Goal: Task Accomplishment & Management: Manage account settings

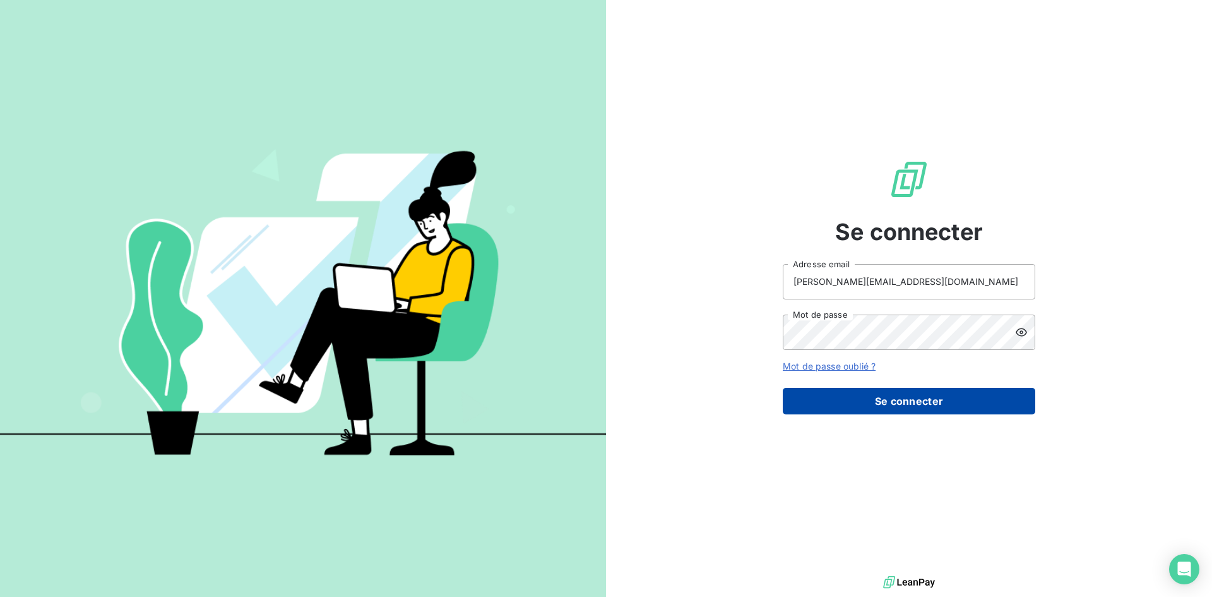
click at [927, 402] on button "Se connecter" at bounding box center [909, 401] width 253 height 27
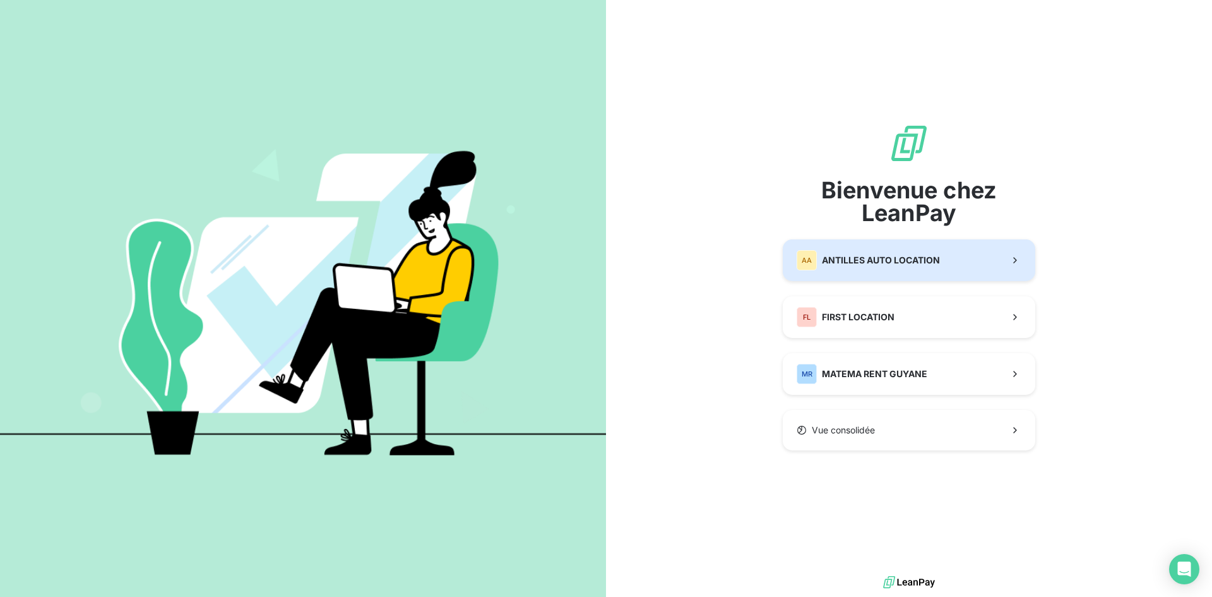
click at [866, 253] on div "AA ANTILLES AUTO LOCATION" at bounding box center [868, 260] width 143 height 20
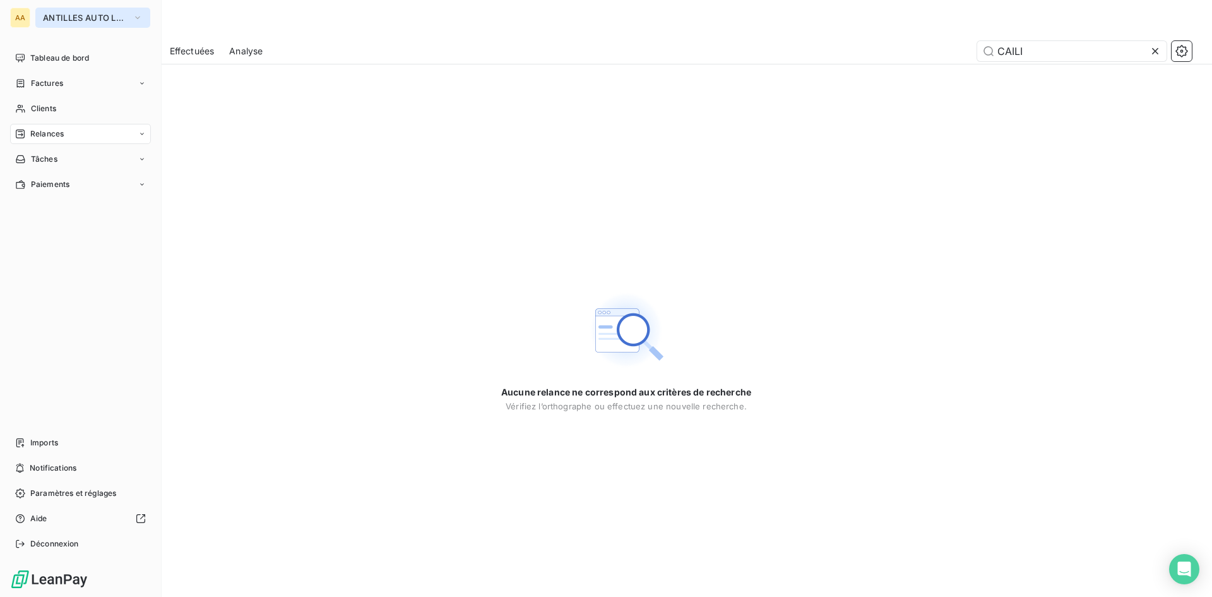
click at [140, 15] on icon "button" at bounding box center [138, 17] width 10 height 13
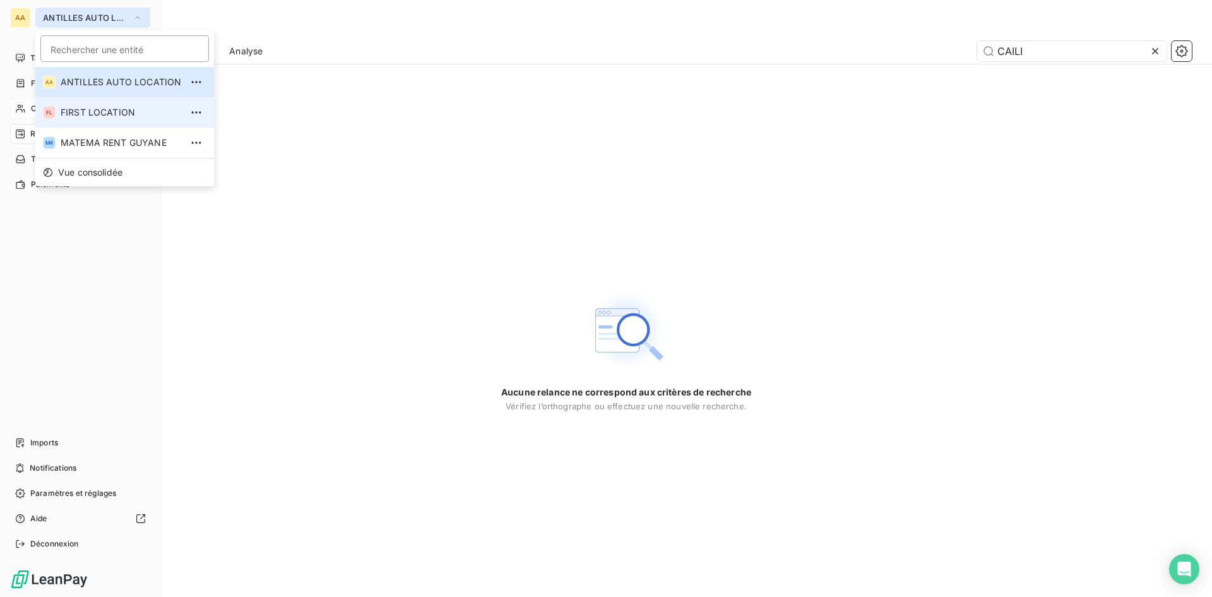
click at [114, 107] on span "FIRST LOCATION" at bounding box center [121, 112] width 121 height 13
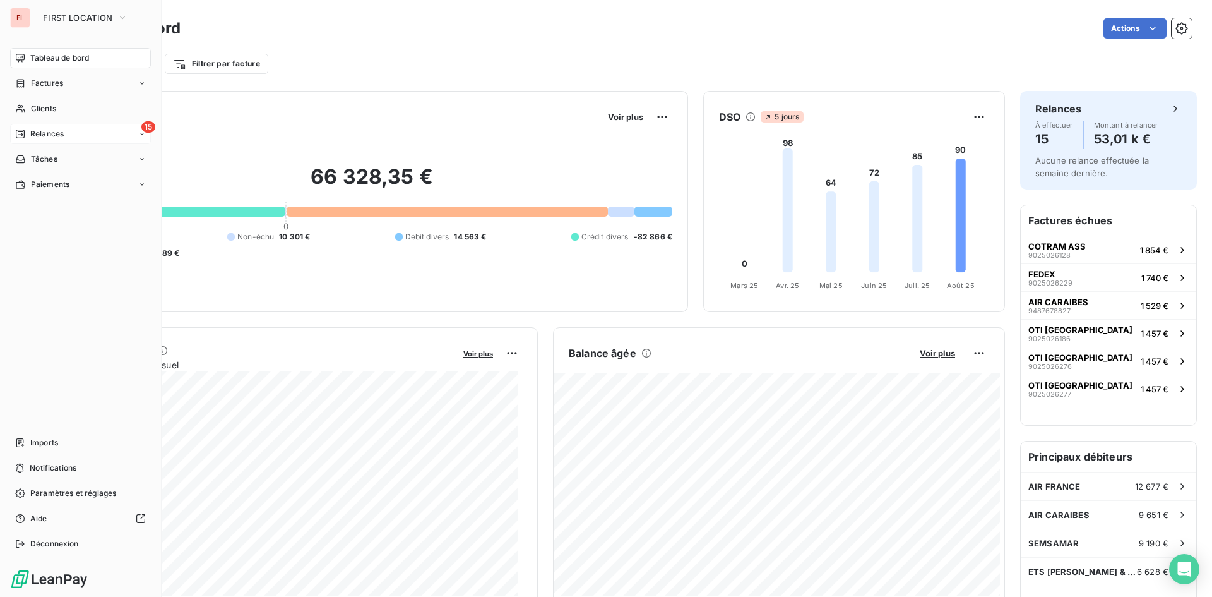
click at [52, 134] on span "Relances" at bounding box center [46, 133] width 33 height 11
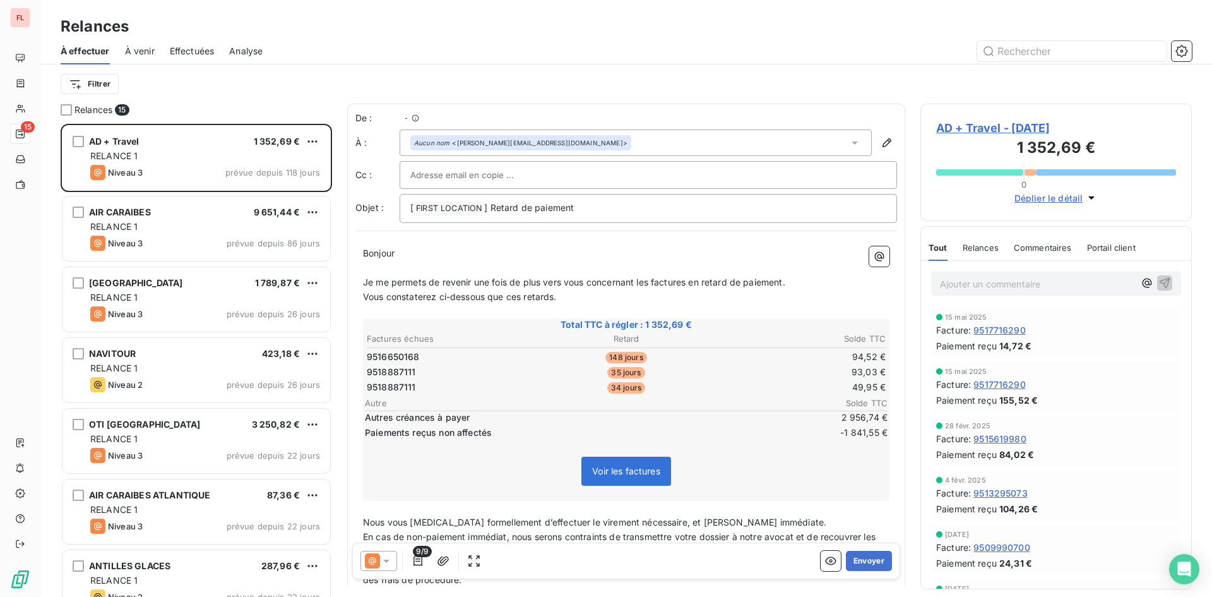
scroll to position [463, 262]
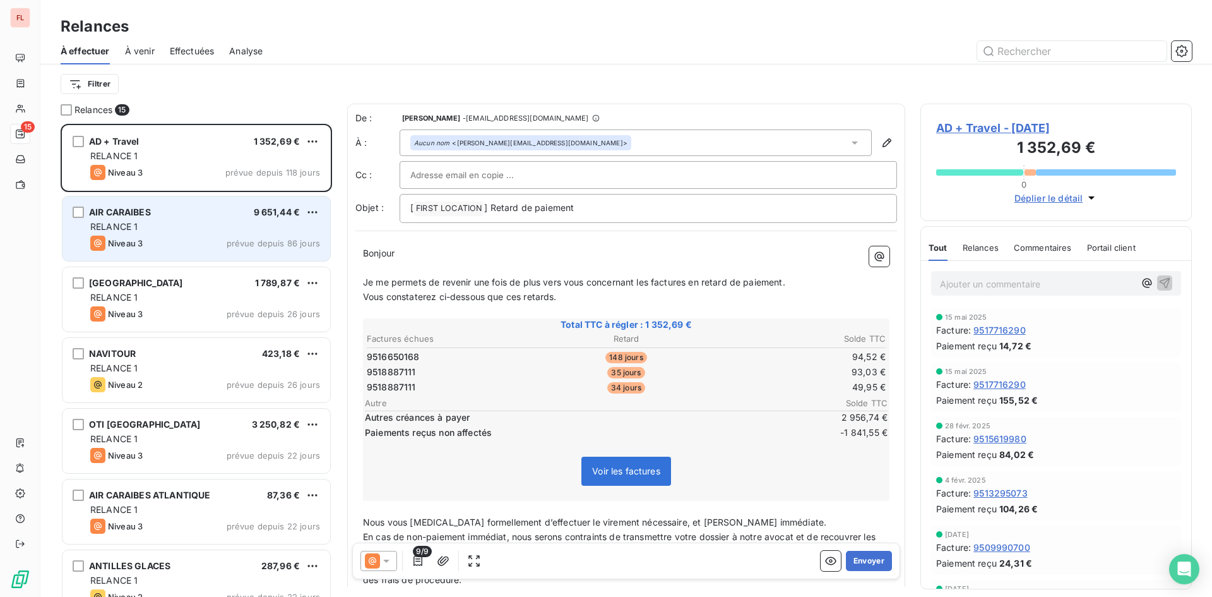
click at [254, 228] on div "RELANCE 1" at bounding box center [205, 226] width 230 height 13
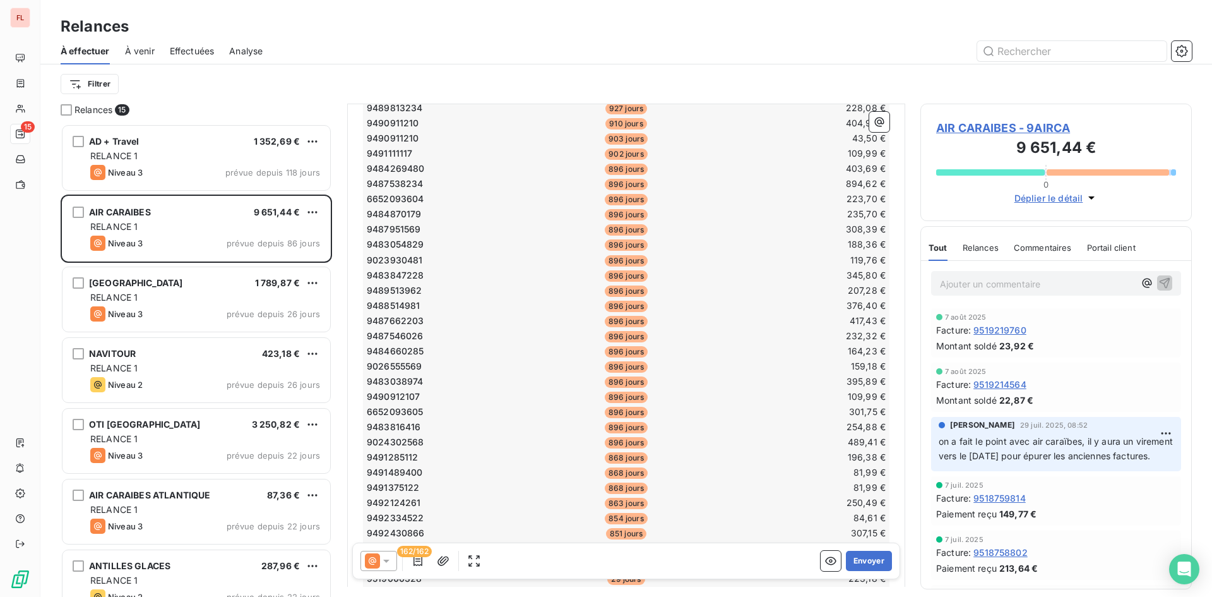
scroll to position [2021, 0]
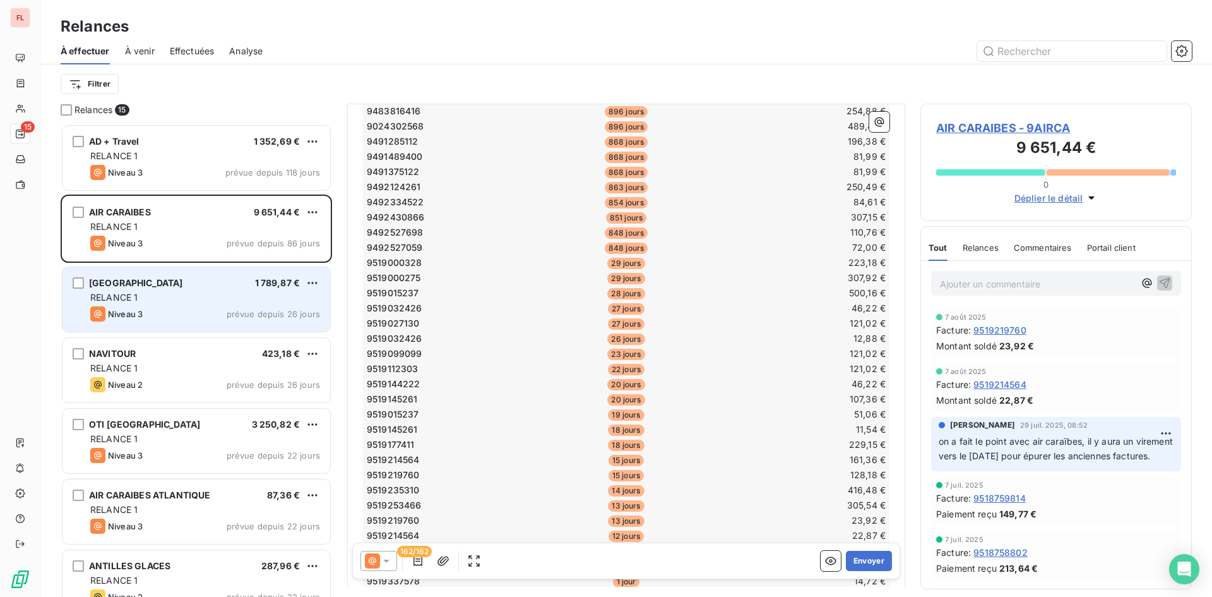
click at [242, 311] on span "prévue depuis 26 jours" at bounding box center [273, 314] width 93 height 10
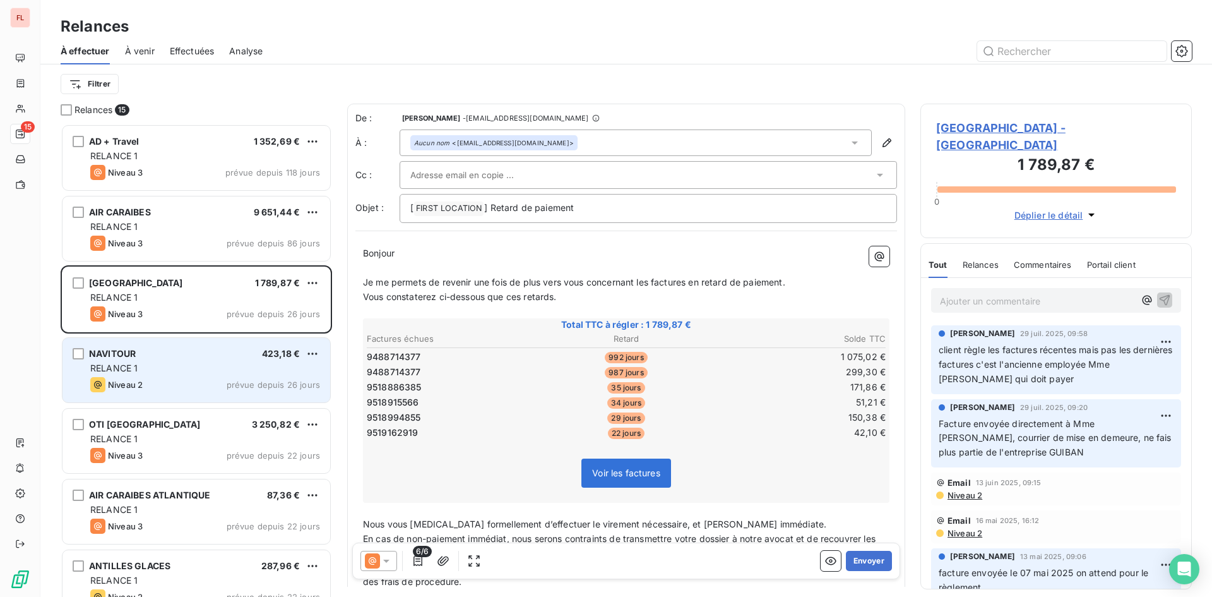
click at [246, 352] on div "NAVITOUR 423,18 €" at bounding box center [205, 353] width 230 height 11
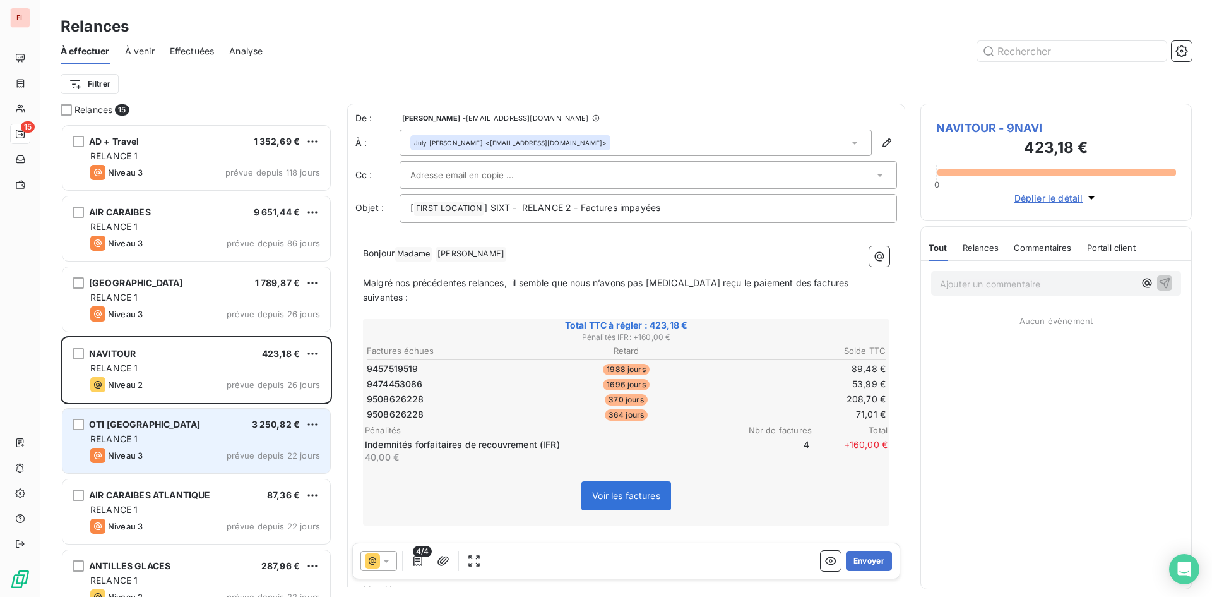
click at [247, 418] on div "OTI RIVIERA DU LEVANT 3 250,82 € RELANCE 1 Niveau 3 prévue depuis 22 jours" at bounding box center [197, 440] width 268 height 64
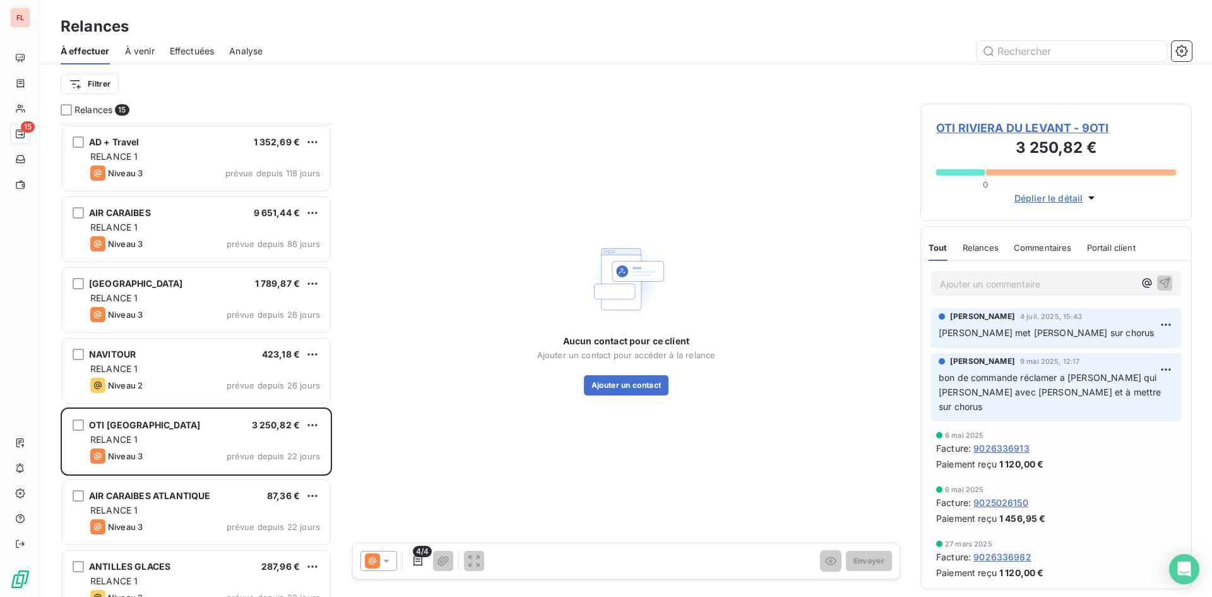
scroll to position [253, 0]
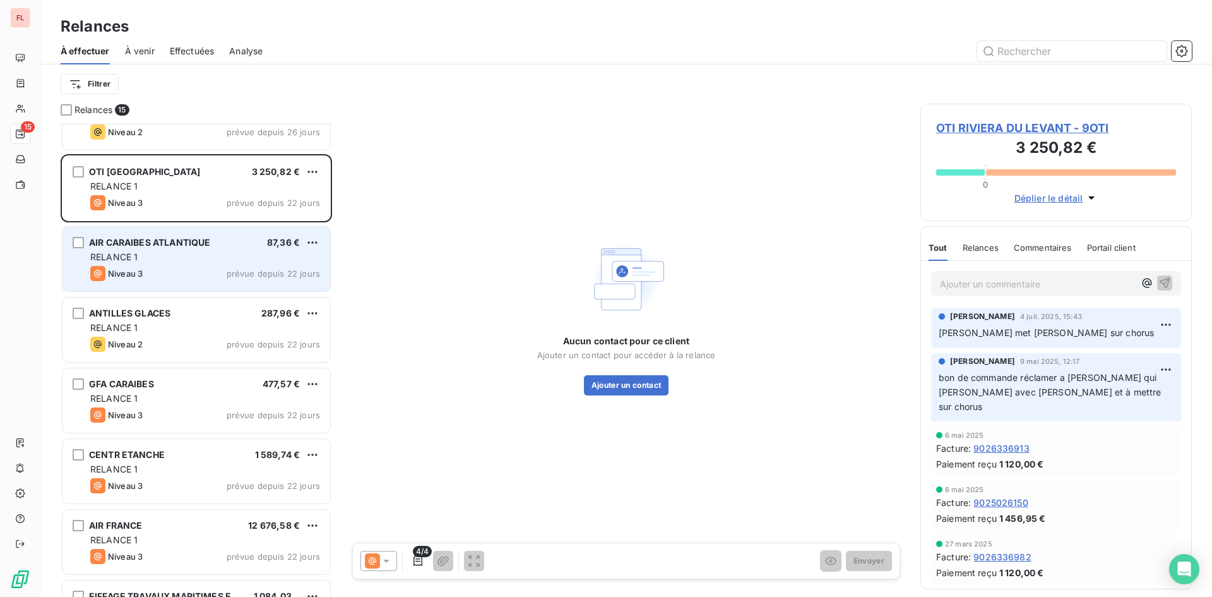
click at [253, 275] on span "prévue depuis 22 jours" at bounding box center [273, 273] width 93 height 10
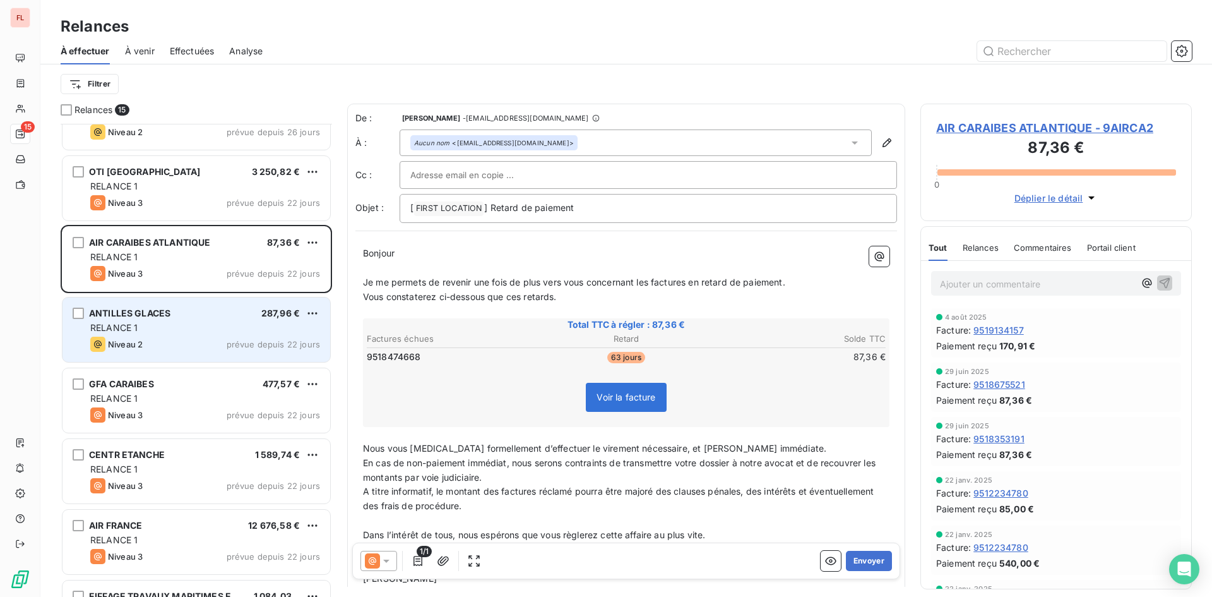
click at [242, 337] on div "Niveau 2 prévue depuis 22 jours" at bounding box center [205, 344] width 230 height 15
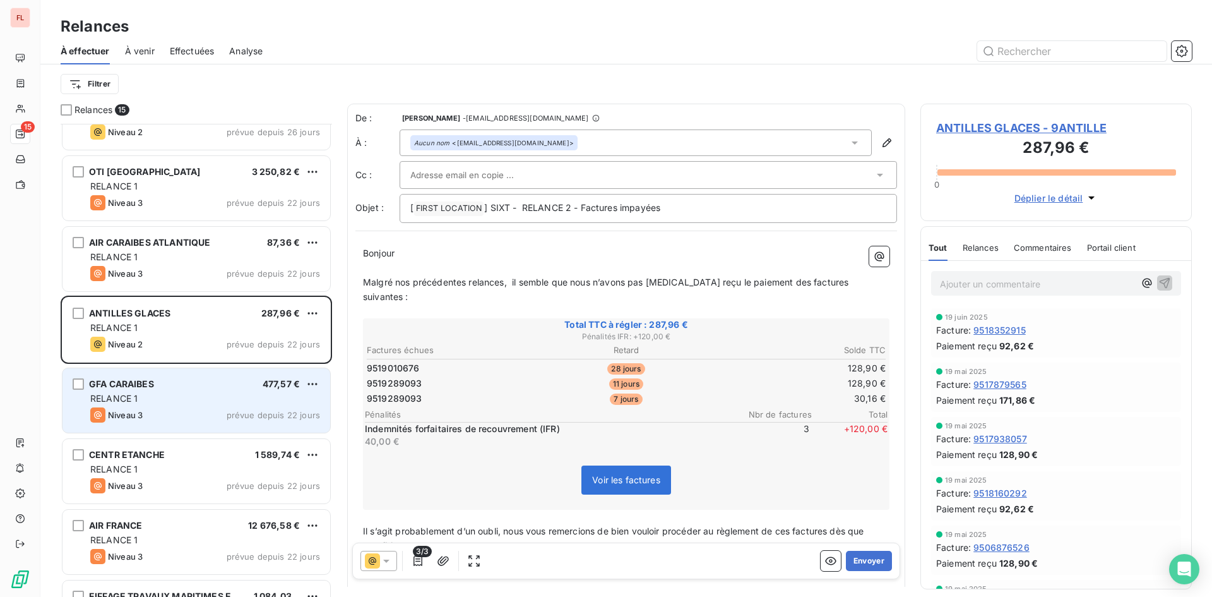
click at [226, 413] on div "Niveau 3 prévue depuis 22 jours" at bounding box center [205, 414] width 230 height 15
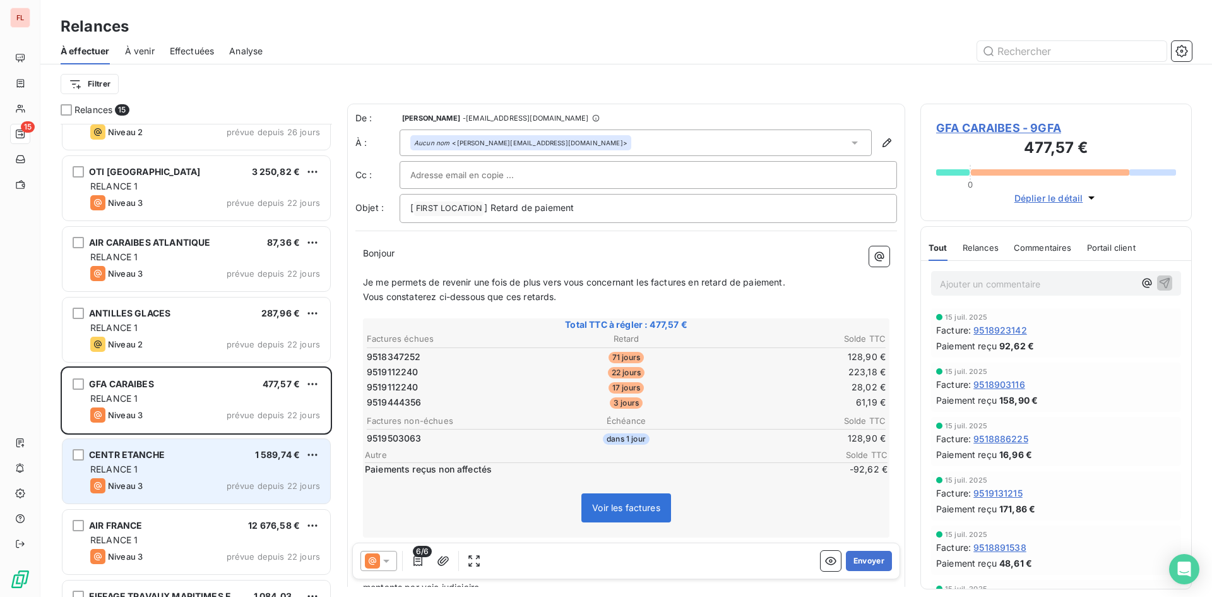
click at [214, 460] on div "CENTR ETANCHE 1 589,74 €" at bounding box center [205, 454] width 230 height 11
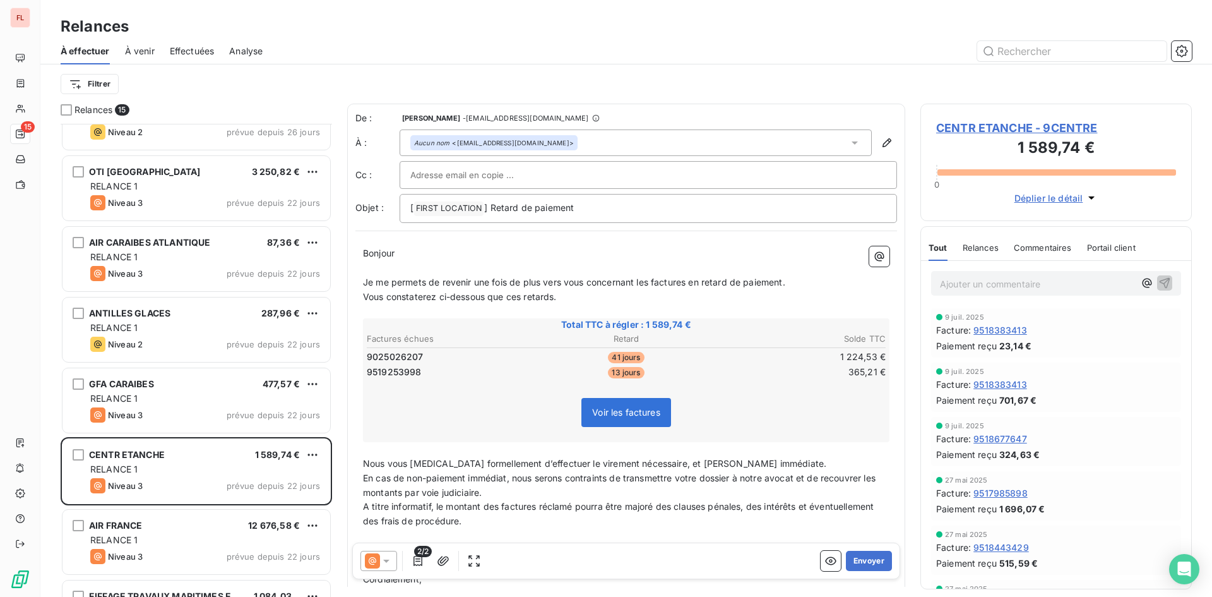
click at [1058, 248] on span "Commentaires" at bounding box center [1043, 247] width 58 height 10
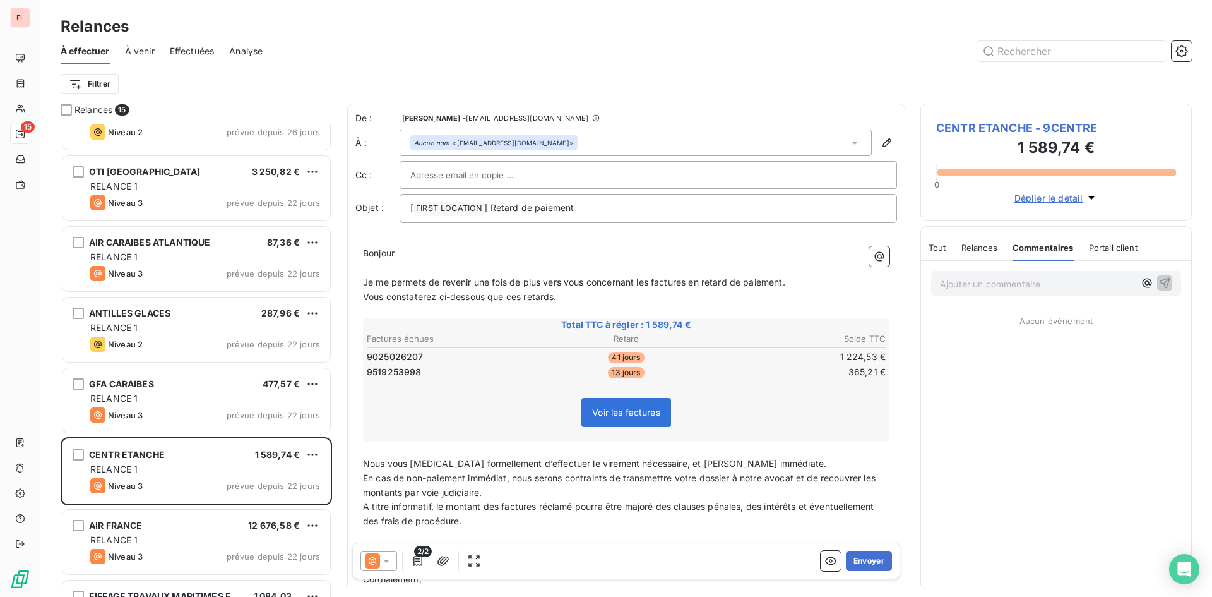
click at [982, 253] on div "Relances" at bounding box center [980, 247] width 36 height 27
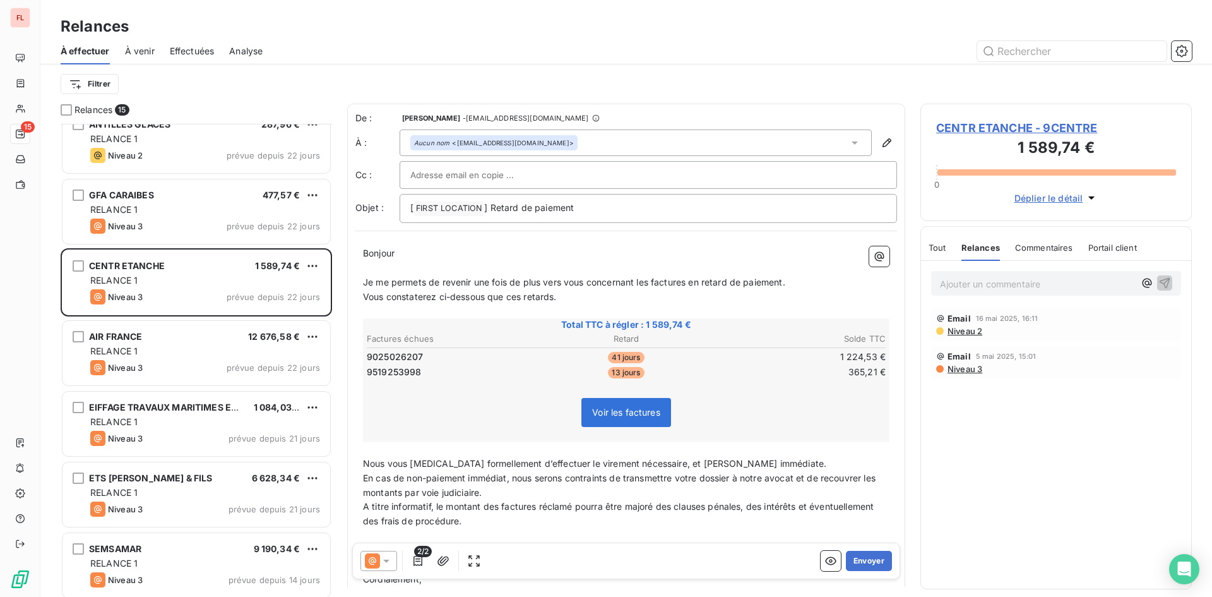
scroll to position [443, 0]
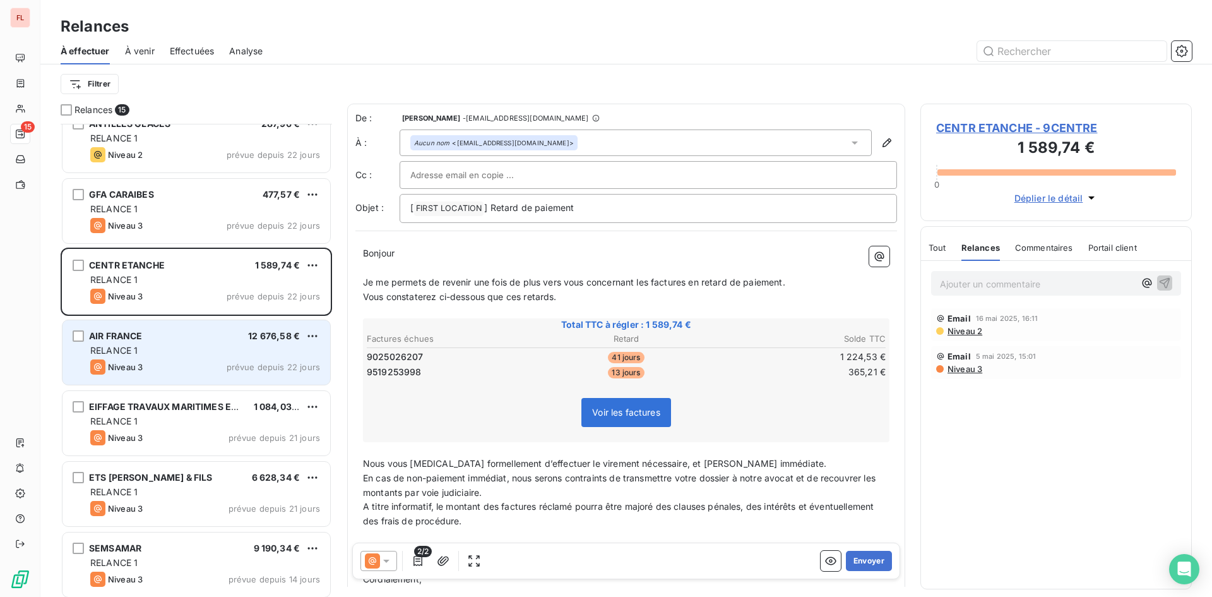
click at [215, 372] on div "Niveau 3 prévue depuis 22 jours" at bounding box center [205, 366] width 230 height 15
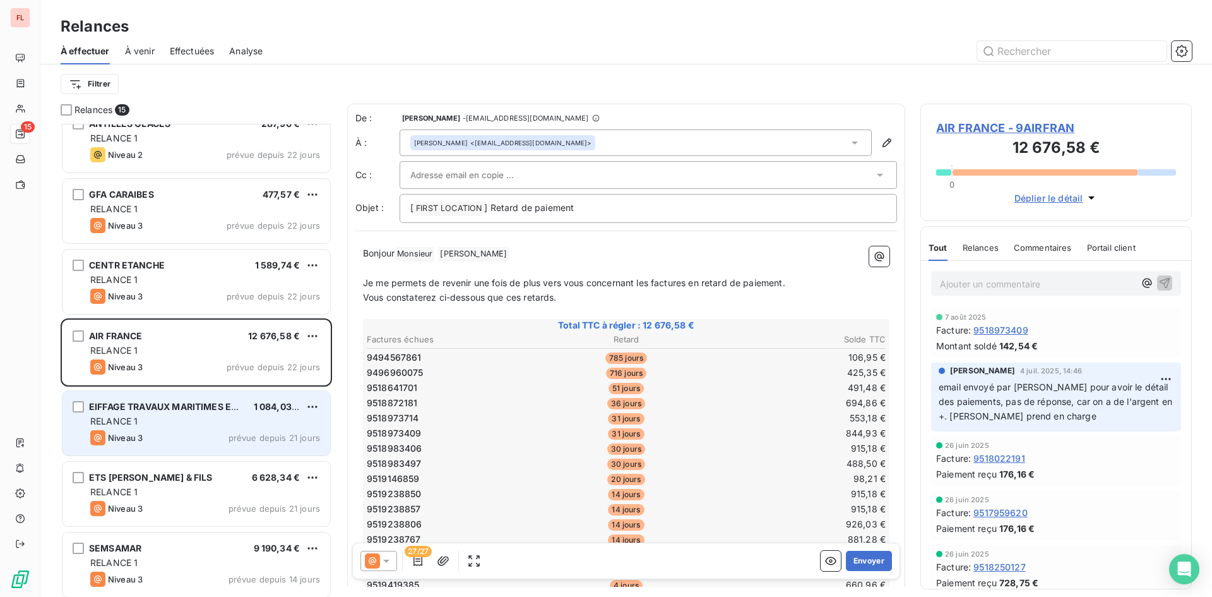
click at [209, 433] on div "Niveau 3 prévue depuis 21 jours" at bounding box center [205, 437] width 230 height 15
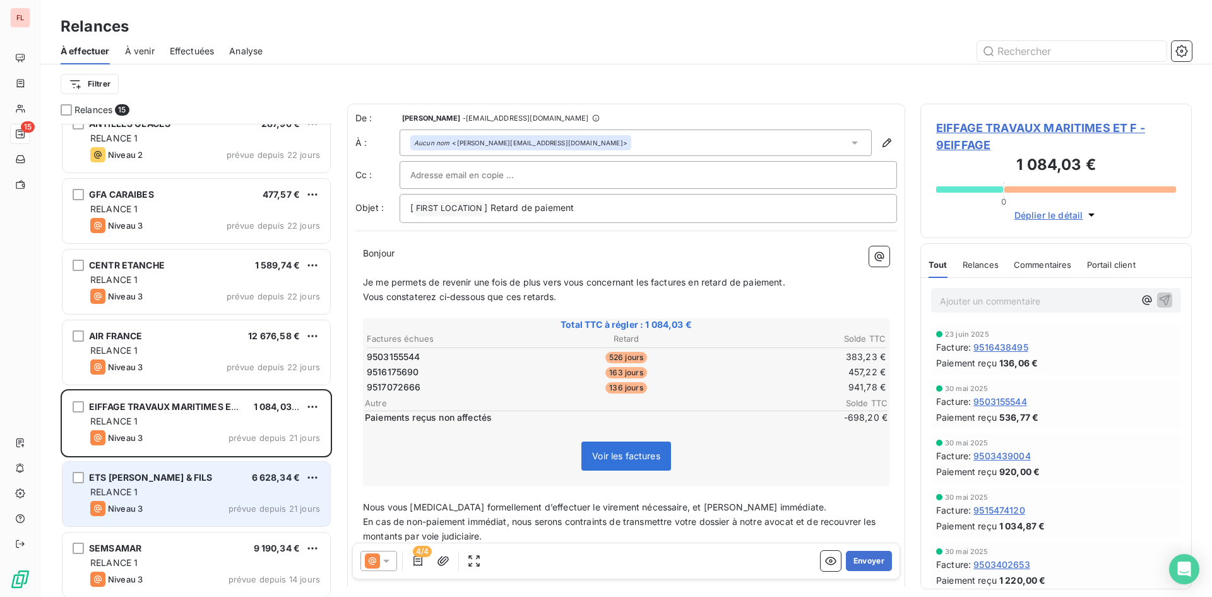
click at [195, 485] on div "ETS C.BLANDIN & FILS 6 628,34 € RELANCE 1 Niveau 3 prévue depuis 21 jours" at bounding box center [197, 494] width 268 height 64
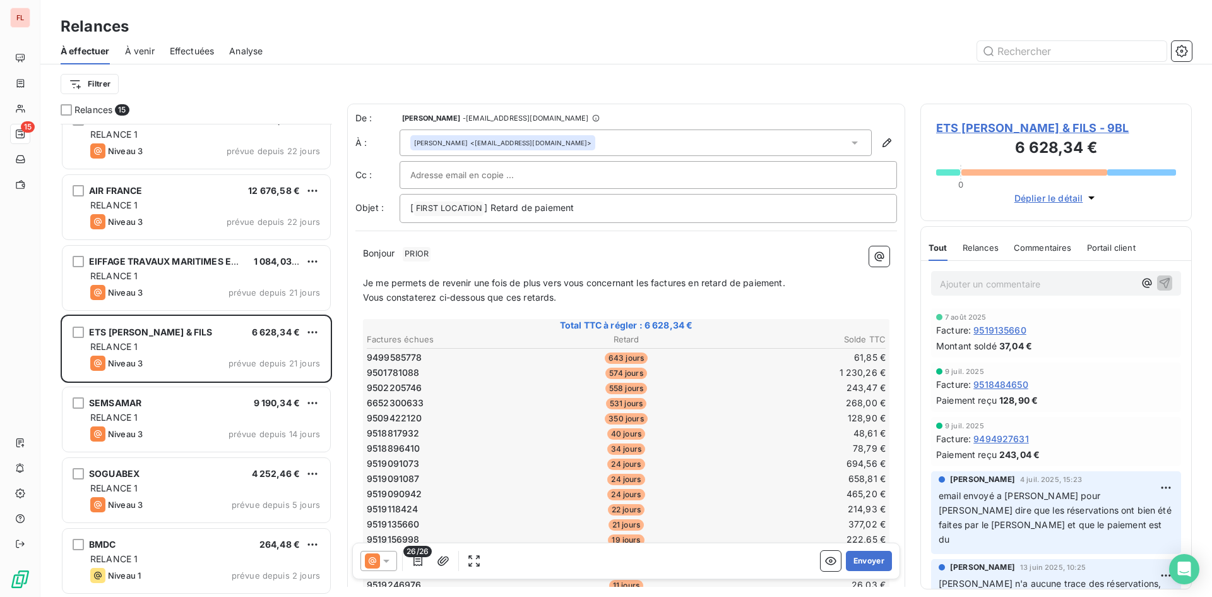
scroll to position [588, 0]
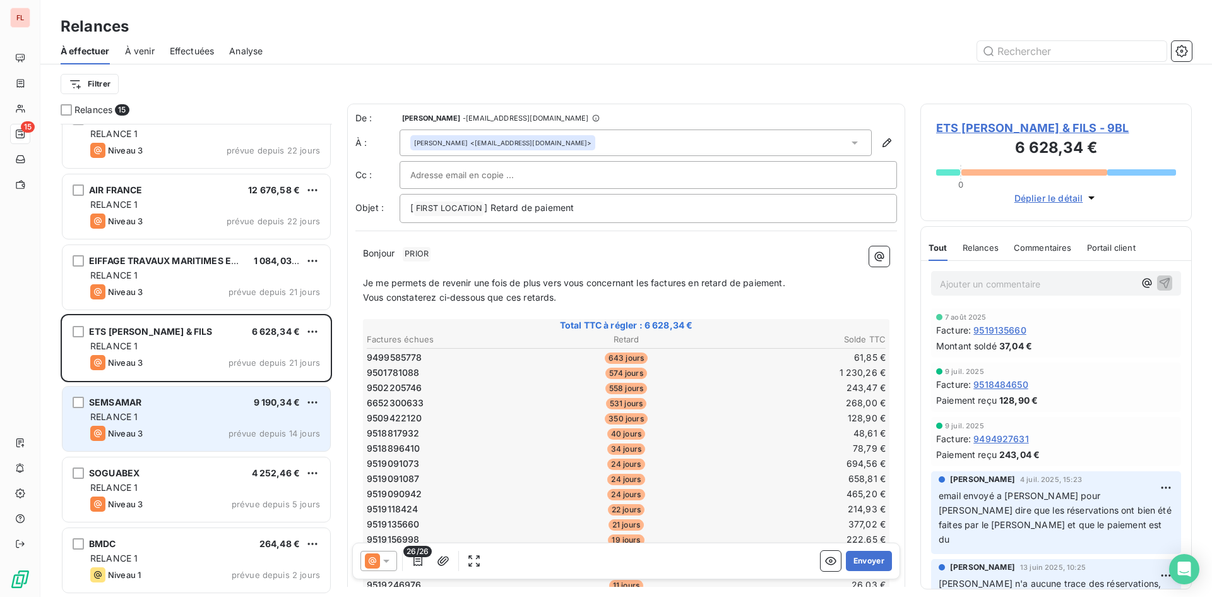
click at [196, 420] on div "RELANCE 1" at bounding box center [205, 416] width 230 height 13
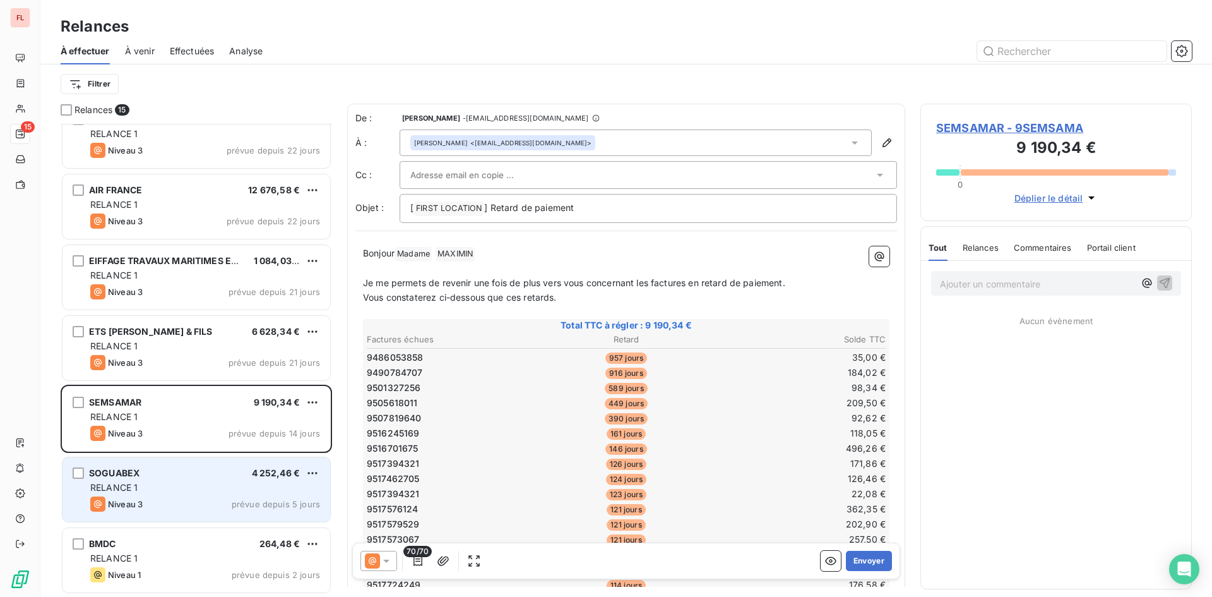
click at [167, 494] on div "SOGUABEX 4 252,46 € RELANCE 1 Niveau 3 prévue depuis 5 jours" at bounding box center [197, 489] width 268 height 64
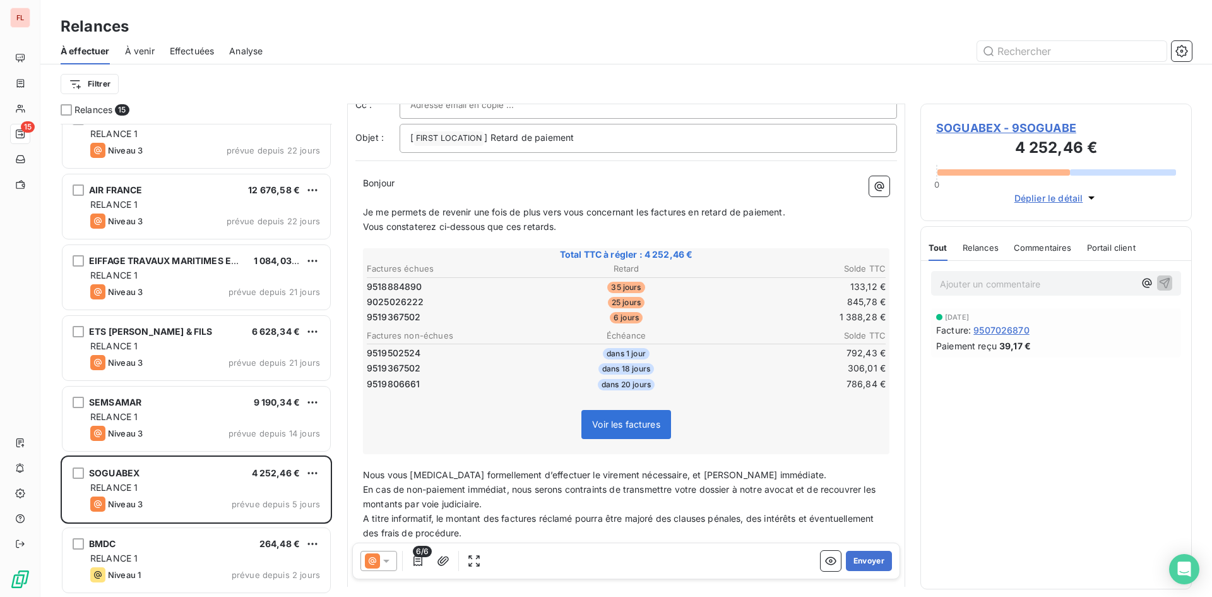
scroll to position [190, 0]
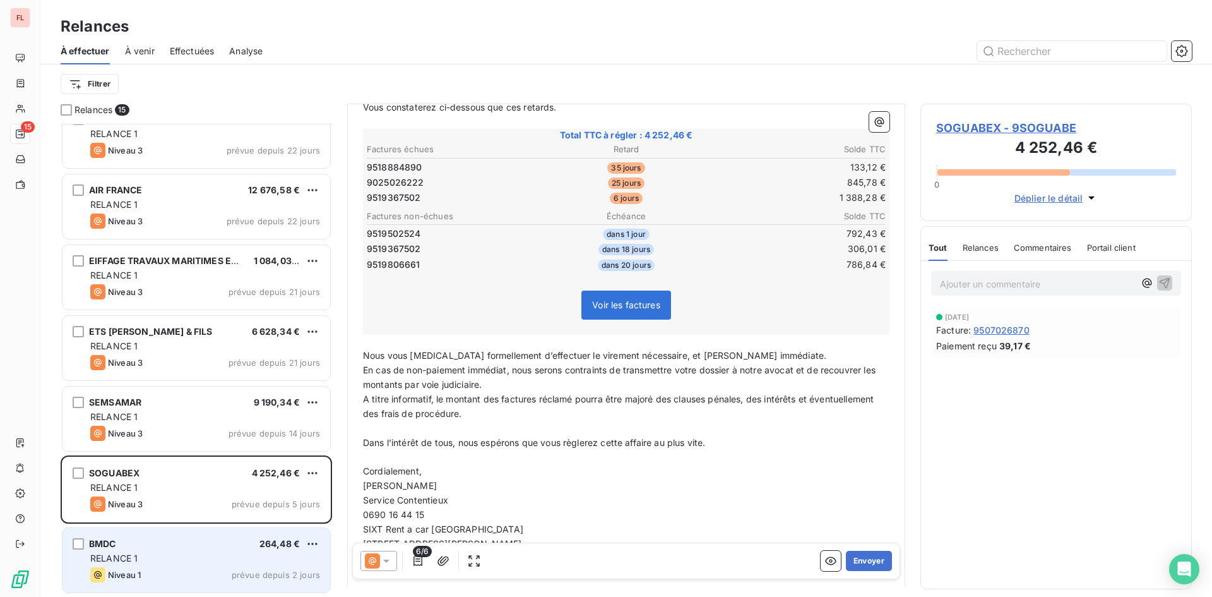
click at [222, 551] on div "BMDC 264,48 € RELANCE 1 Niveau 1 prévue depuis 2 jours" at bounding box center [197, 560] width 268 height 64
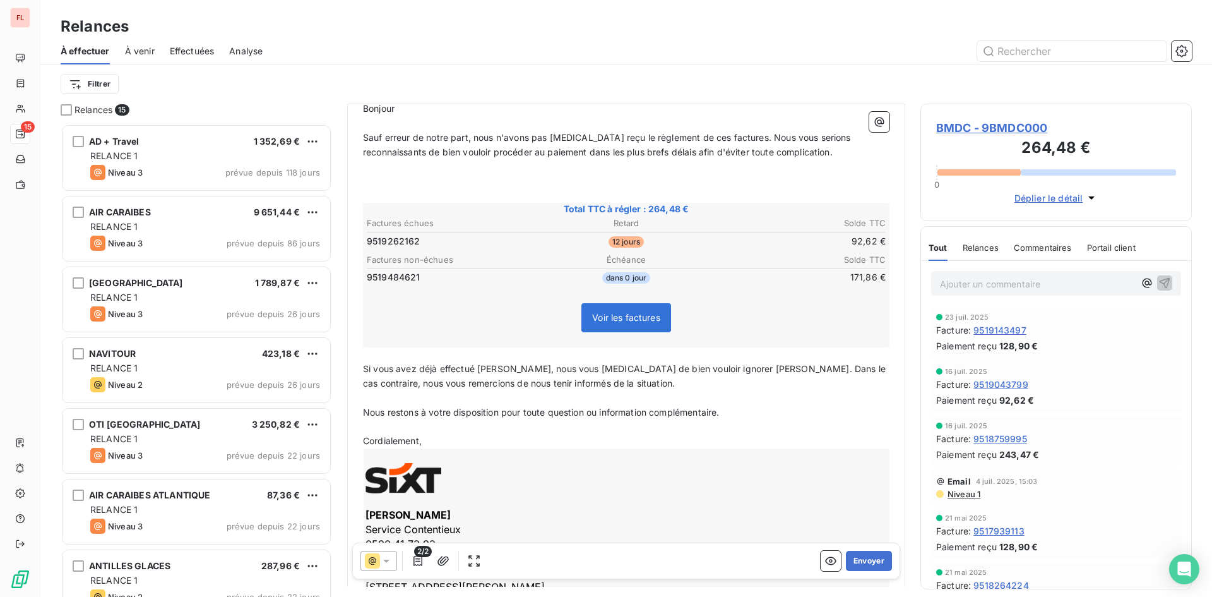
scroll to position [60, 0]
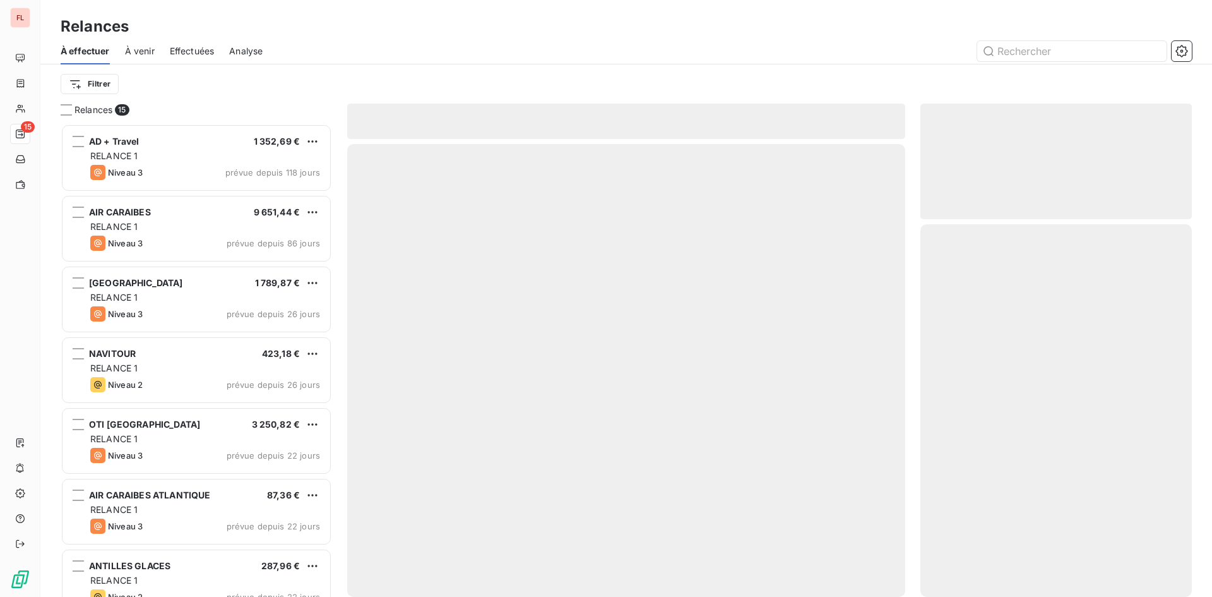
scroll to position [463, 262]
